Goal: Task Accomplishment & Management: Use online tool/utility

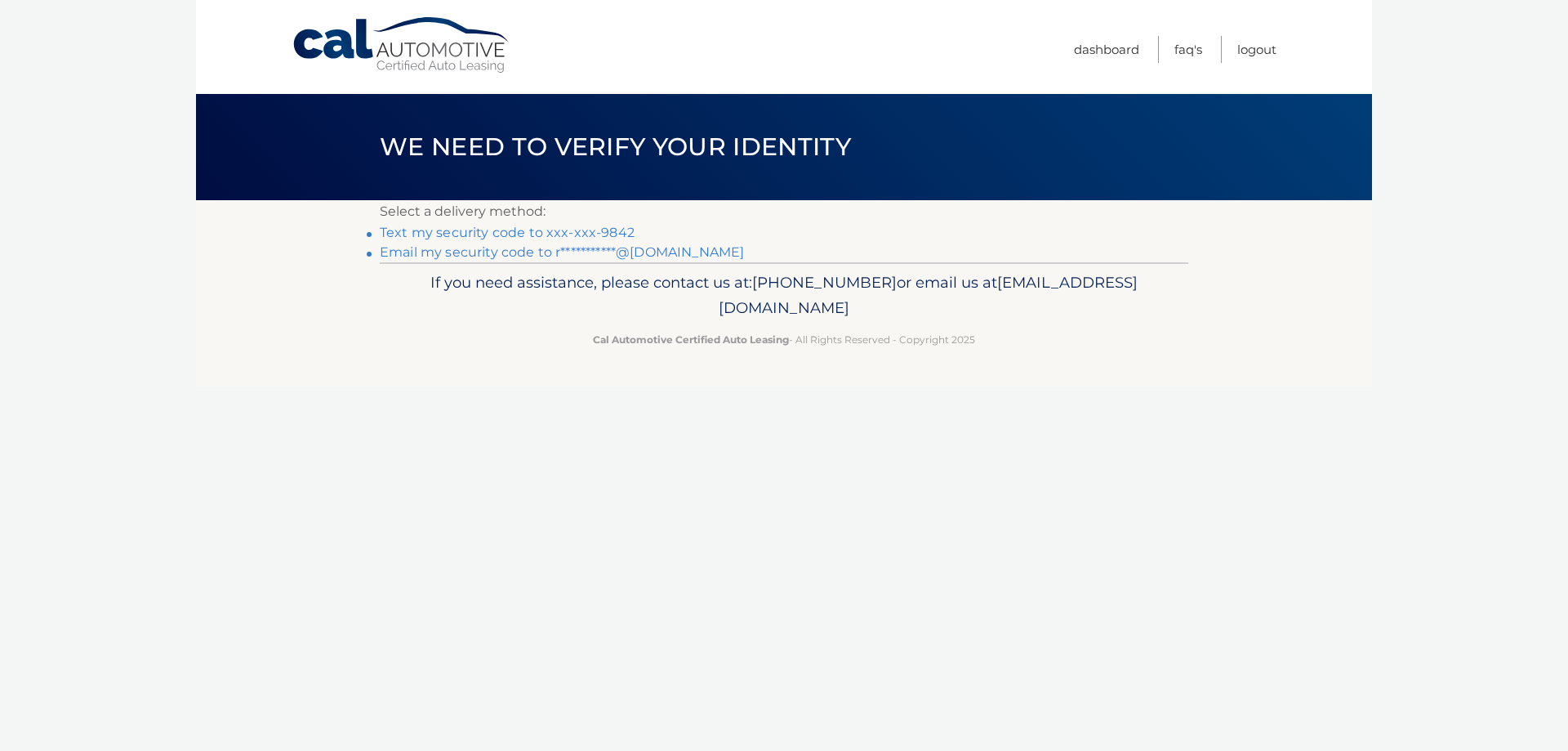
click at [598, 228] on link "Text my security code to xxx-xxx-9842" at bounding box center [507, 232] width 255 height 16
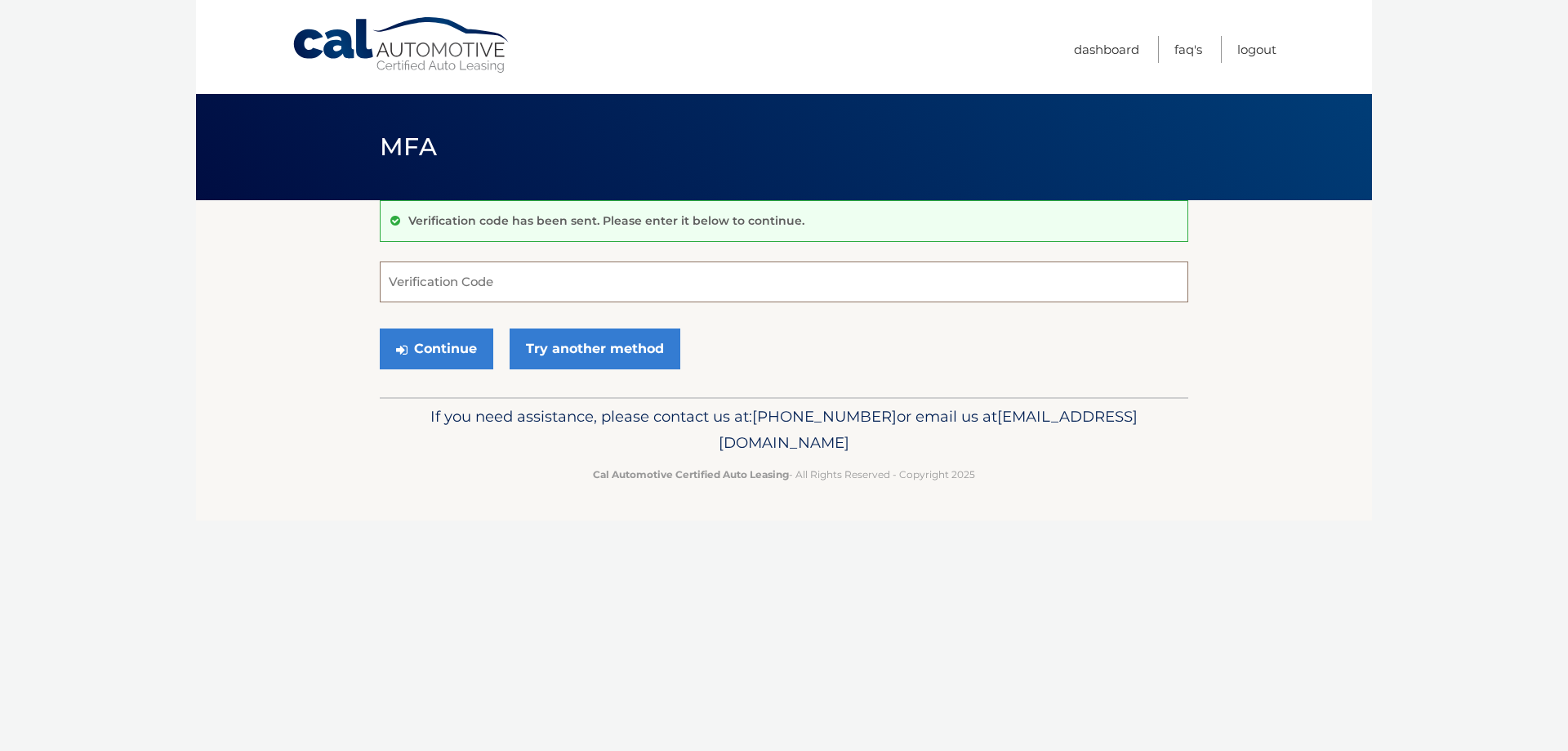
click at [805, 281] on input "Verification Code" at bounding box center [784, 282] width 808 height 41
click at [587, 286] on input "Verification Code" at bounding box center [784, 282] width 808 height 41
type input "674083"
click at [379, 328] on button "Continue" at bounding box center [436, 348] width 114 height 41
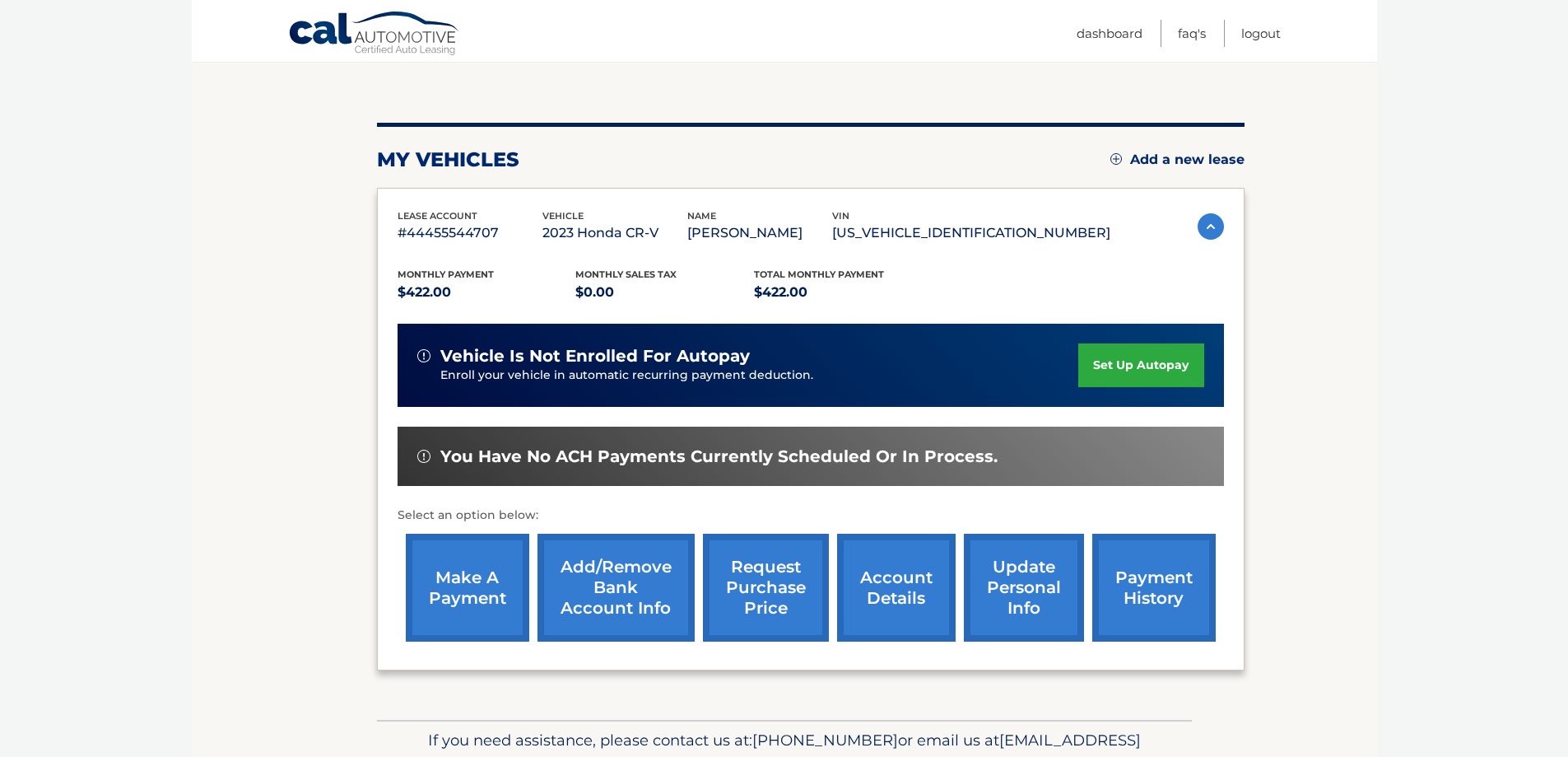
scroll to position [241, 0]
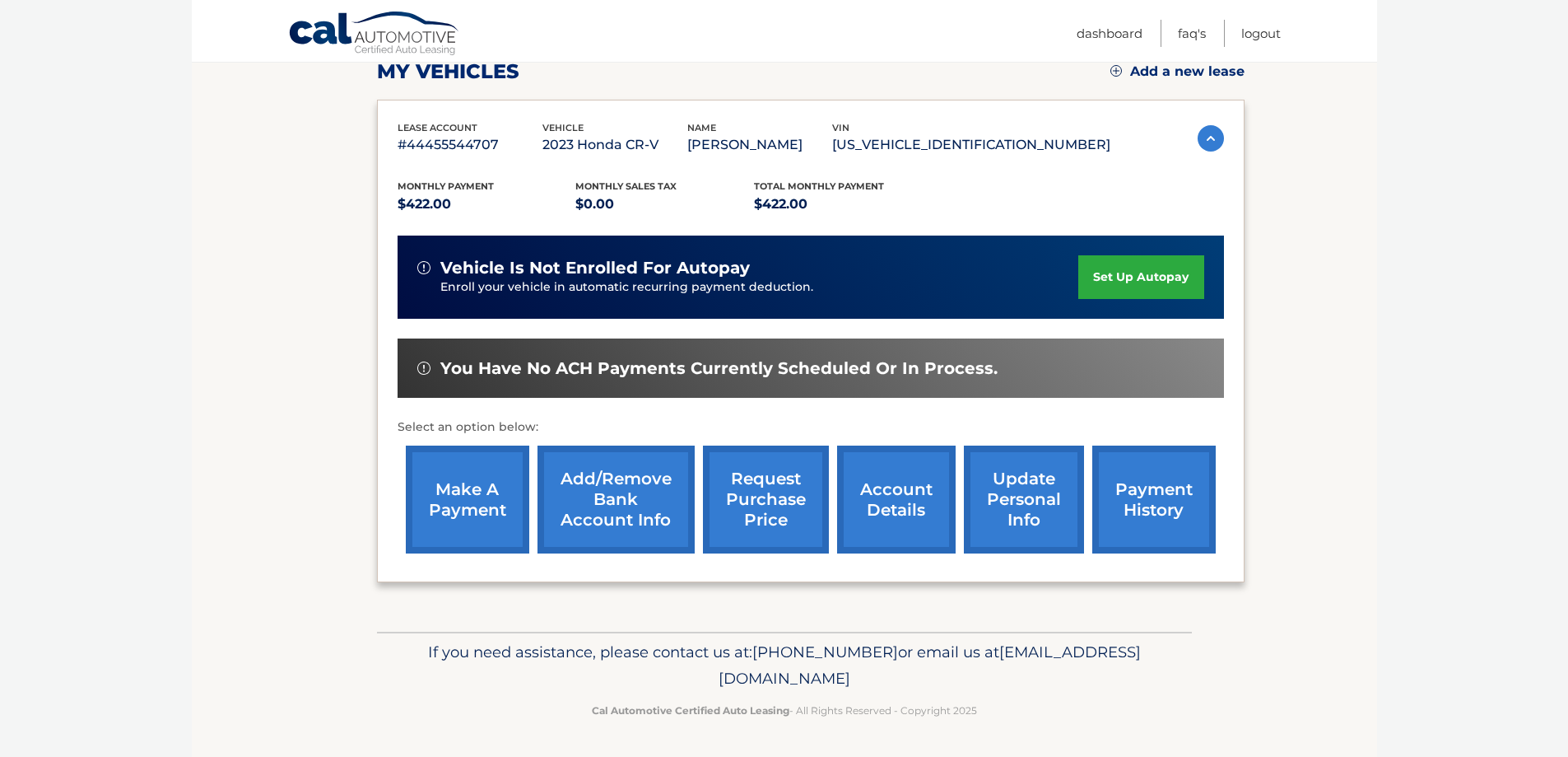
click at [463, 497] on link "make a payment" at bounding box center [468, 499] width 123 height 108
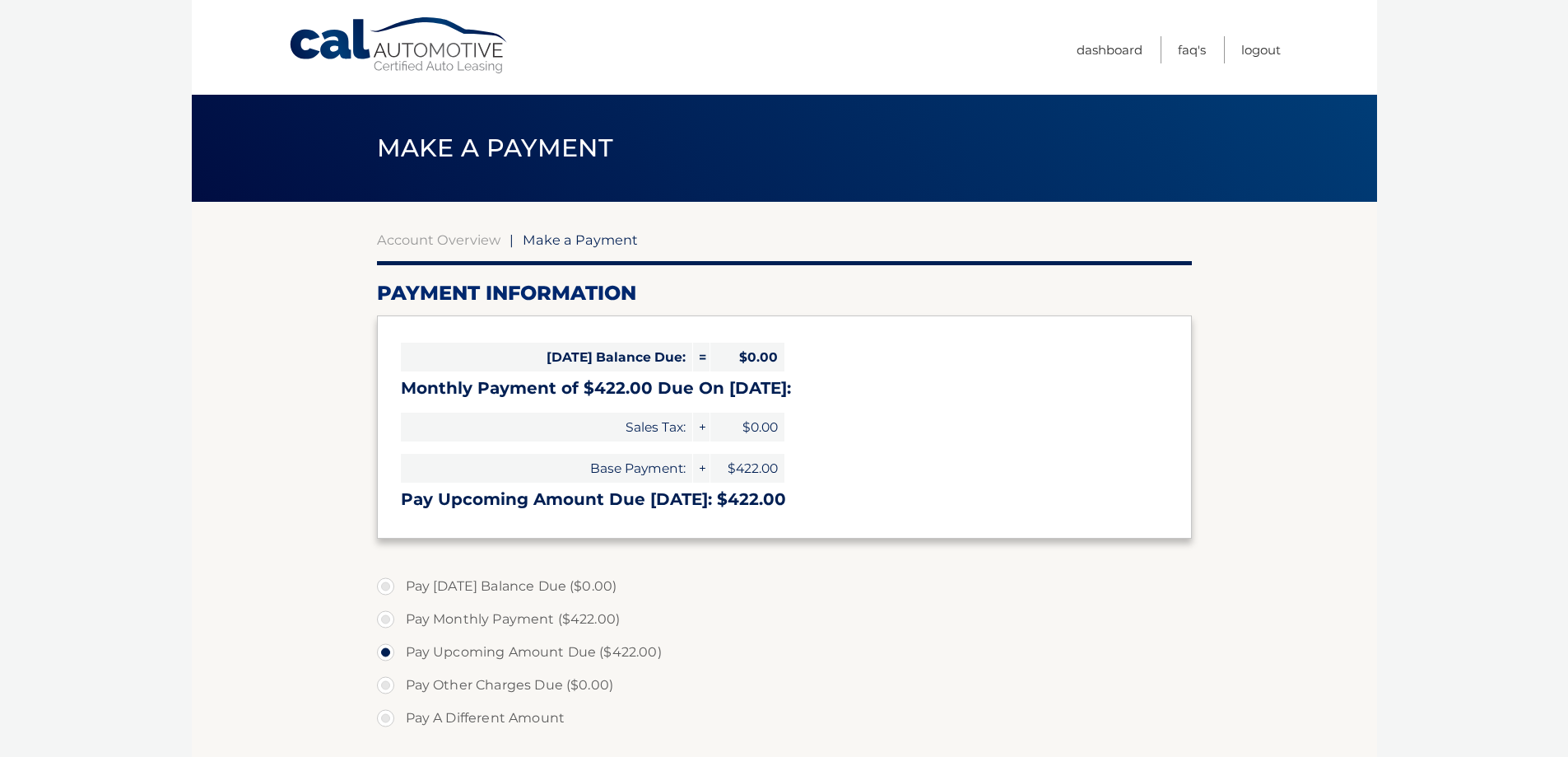
select select "MTEwNjE1YjktMmRjNS00ZmUwLThiOWYtMTIwNmE3MTJlZjUx"
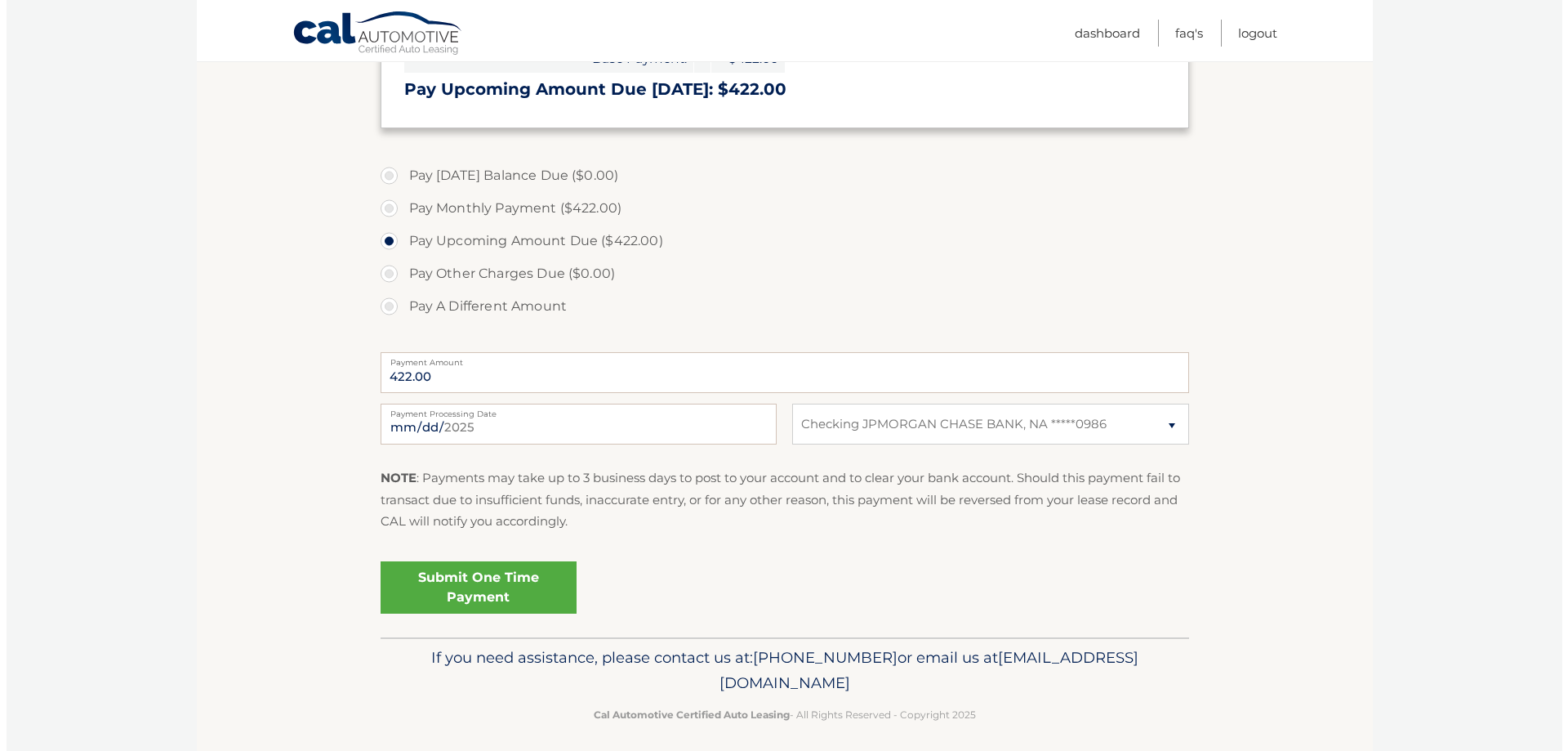
scroll to position [408, 0]
click at [455, 582] on link "Submit One Time Payment" at bounding box center [472, 584] width 196 height 52
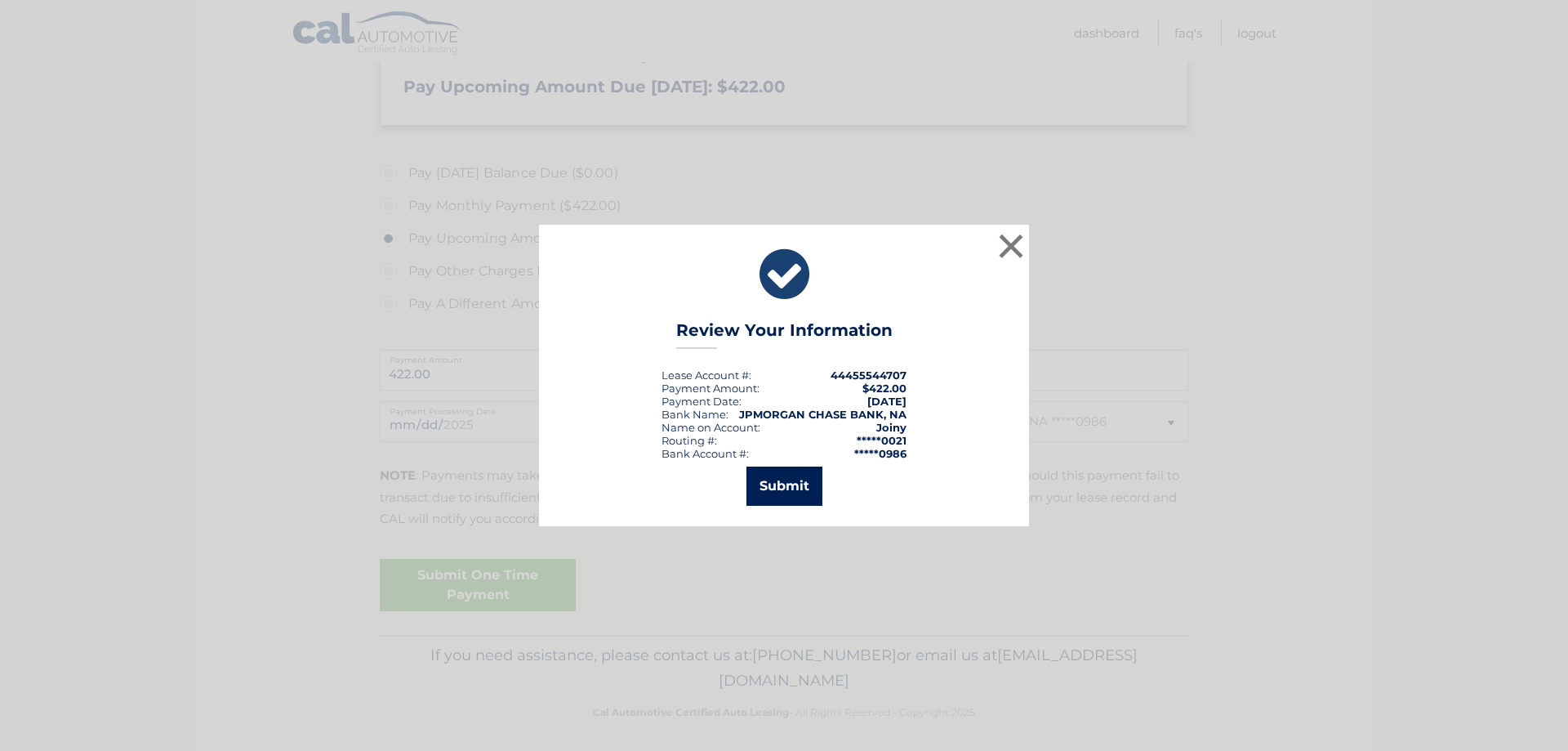
click at [765, 486] on button "Submit" at bounding box center [784, 486] width 76 height 40
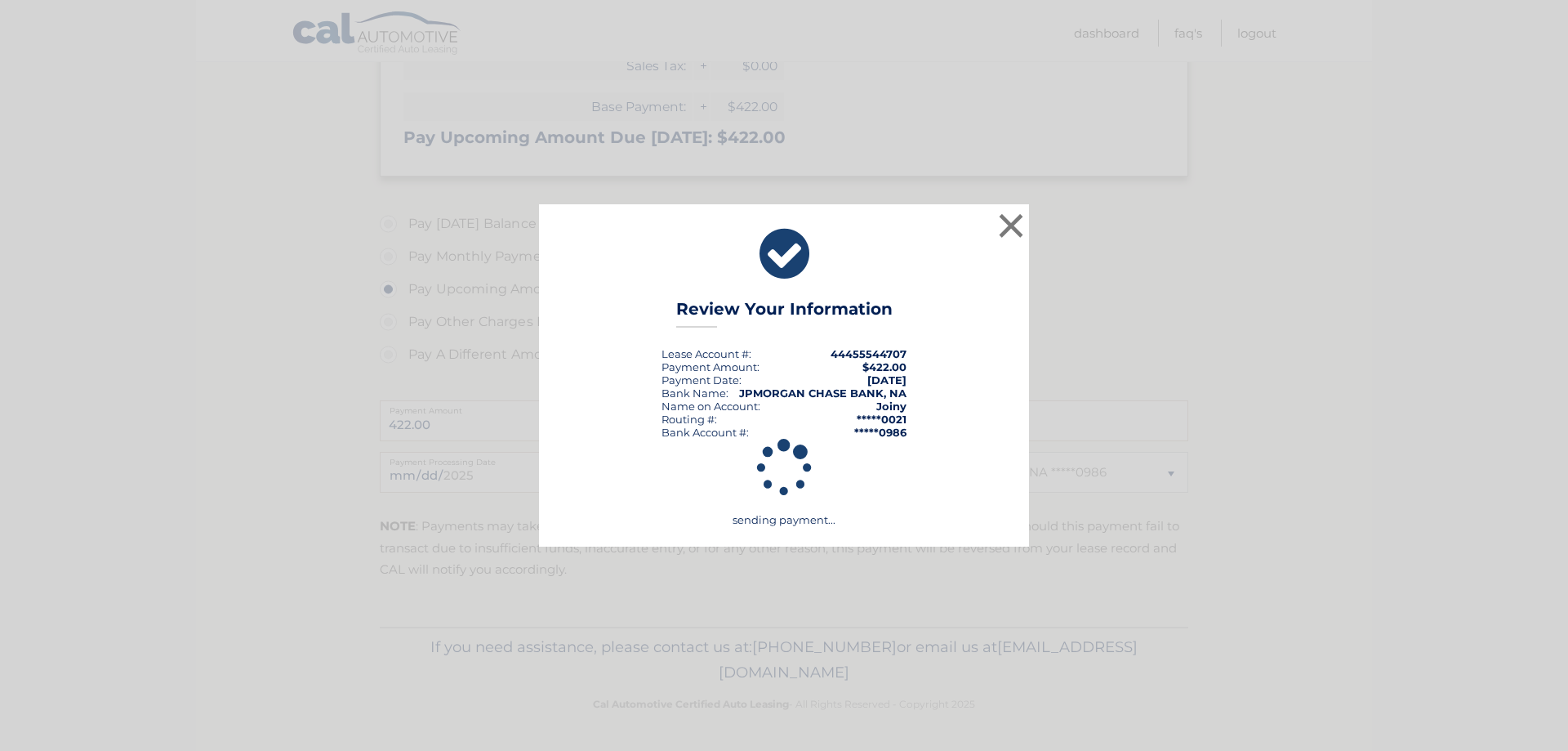
scroll to position [358, 0]
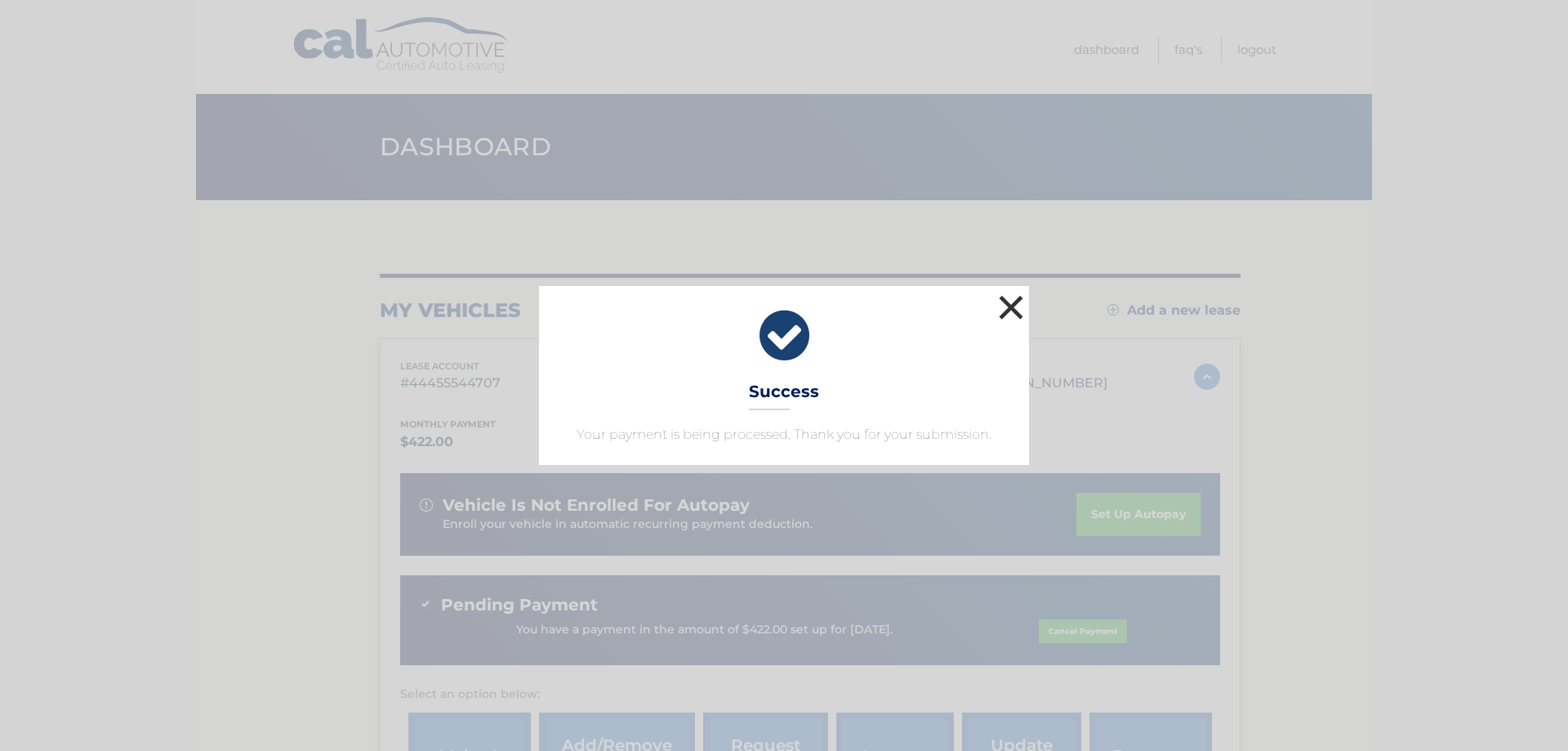
click at [1022, 303] on button "×" at bounding box center [1011, 306] width 33 height 33
